Goal: Information Seeking & Learning: Learn about a topic

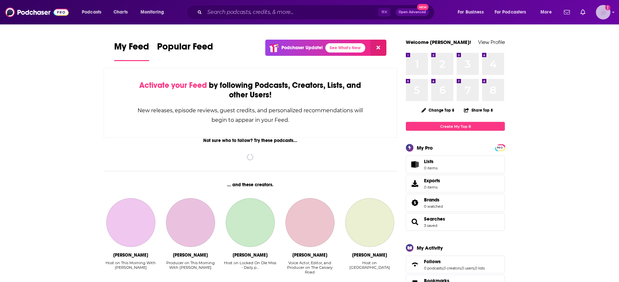
click at [608, 15] on img "Logged in as angela.cherry" at bounding box center [603, 12] width 15 height 15
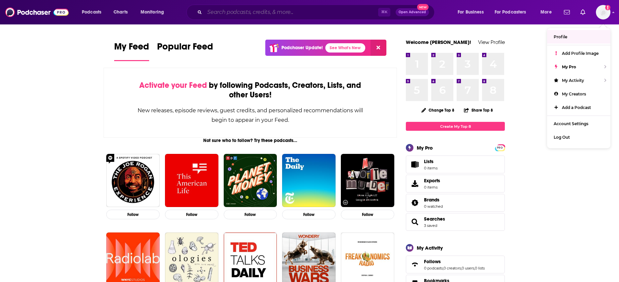
click at [217, 10] on input "Search podcasts, credits, & more..." at bounding box center [292, 12] width 174 height 11
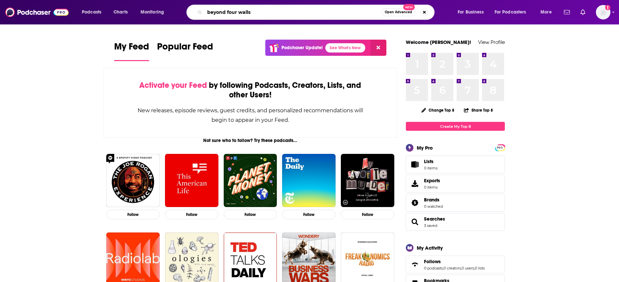
type input "beyond four walls"
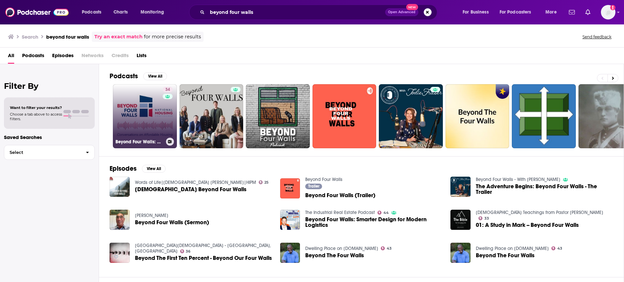
click at [138, 101] on link "34 Beyond Four Walls: Conversations on Affordable Housing" at bounding box center [145, 116] width 64 height 64
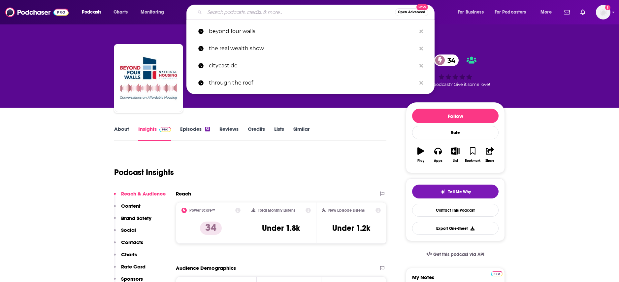
click at [328, 15] on input "Search podcasts, credits, & more..." at bounding box center [300, 12] width 190 height 11
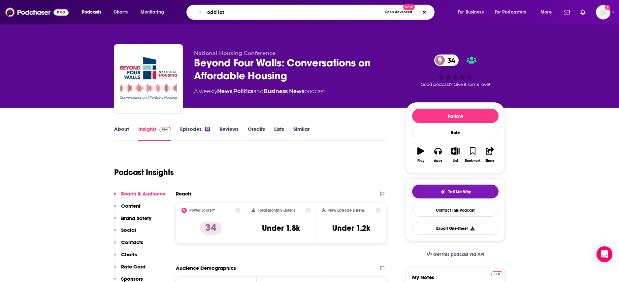
type input "odd lots"
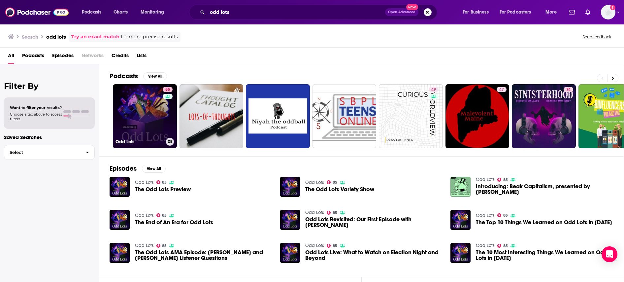
click at [147, 109] on link "85 Odd Lots" at bounding box center [145, 116] width 64 height 64
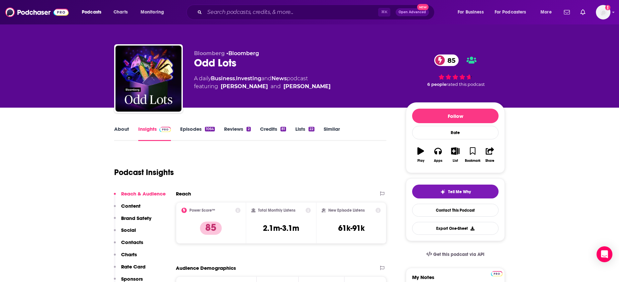
click at [330, 131] on link "Similar" at bounding box center [332, 133] width 16 height 15
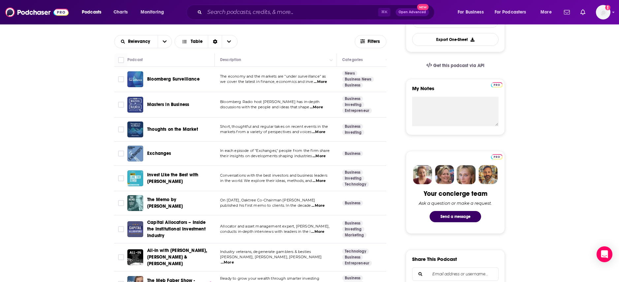
scroll to position [51, 0]
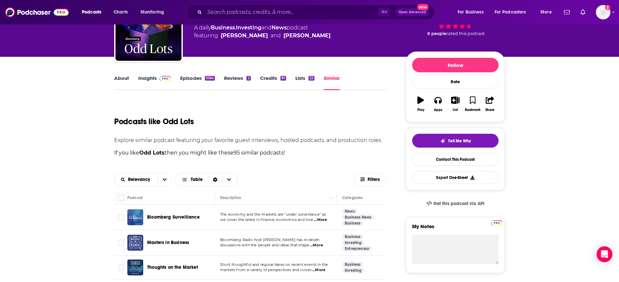
click at [187, 81] on link "Episodes 1064" at bounding box center [197, 82] width 35 height 15
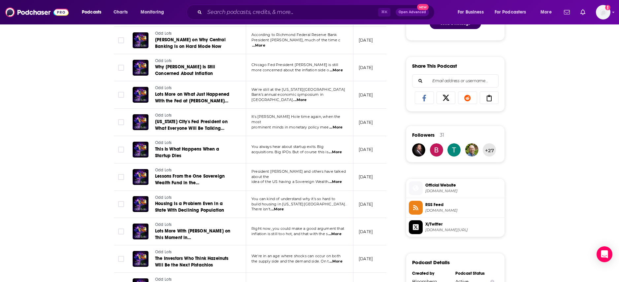
scroll to position [385, 0]
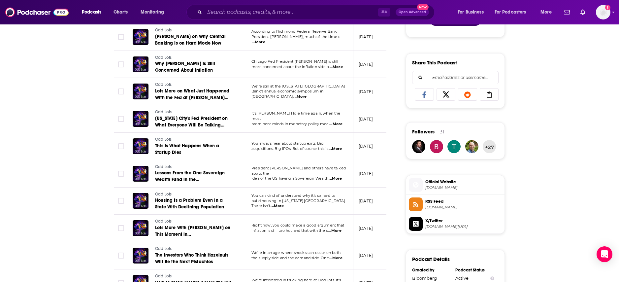
click at [284, 203] on span "...More" at bounding box center [277, 205] width 13 height 5
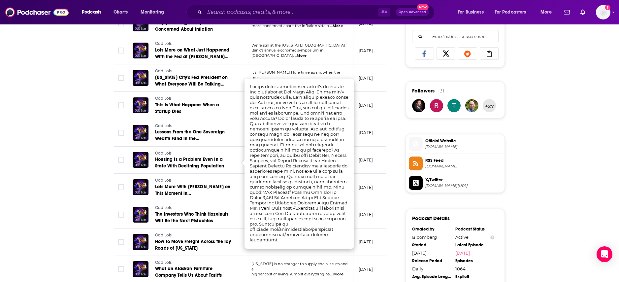
scroll to position [425, 0]
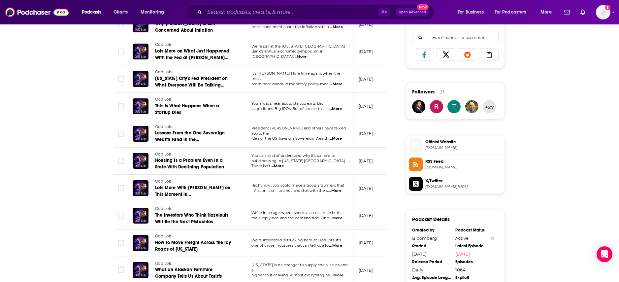
click at [95, 125] on div "About Insights Episodes 1064 Reviews 2 Credits 81 Lists 22 Similar Episodes of …" at bounding box center [309, 124] width 619 height 884
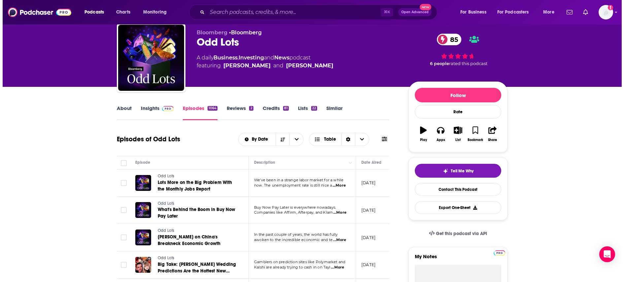
scroll to position [0, 0]
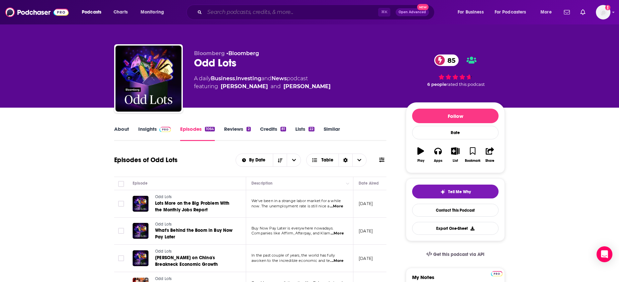
click at [274, 11] on input "Search podcasts, credits, & more..." at bounding box center [292, 12] width 174 height 11
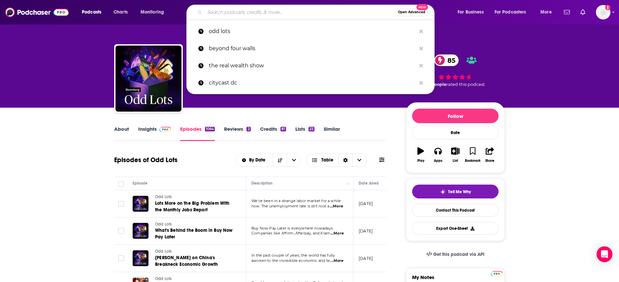
paste input "Markets & Money [DATE]"
type input "Markets & Money [DATE]"
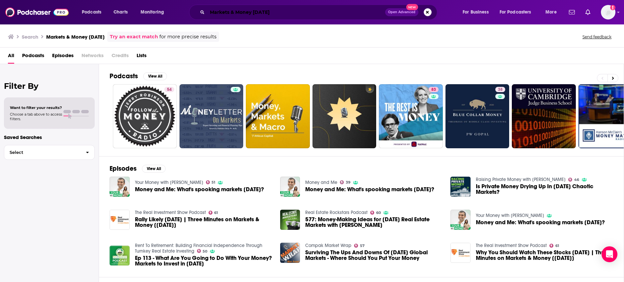
click at [235, 12] on input "Markets & Money [DATE]" at bounding box center [296, 12] width 178 height 11
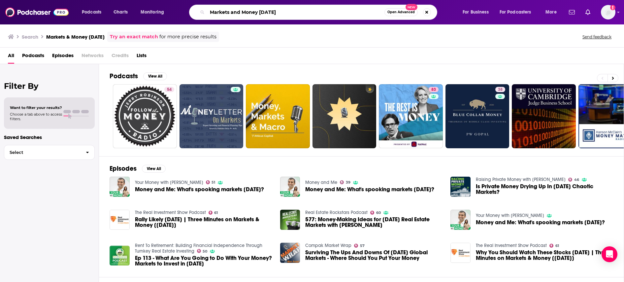
type input "Markets and Money [DATE]"
